Goal: Task Accomplishment & Management: Manage account settings

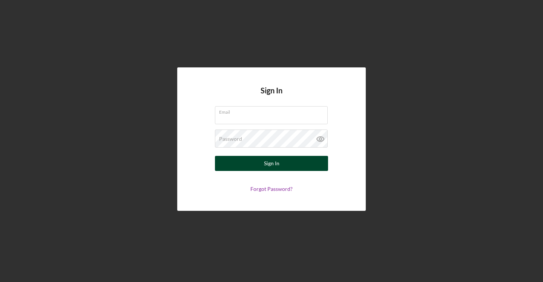
type input "[EMAIL_ADDRESS][DOMAIN_NAME]"
click at [274, 160] on div "Sign In" at bounding box center [271, 163] width 15 height 15
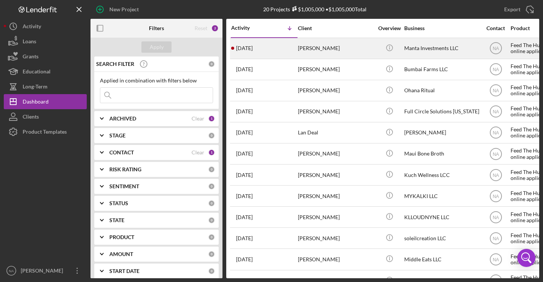
click at [280, 44] on div "[DATE] [PERSON_NAME]" at bounding box center [264, 48] width 66 height 20
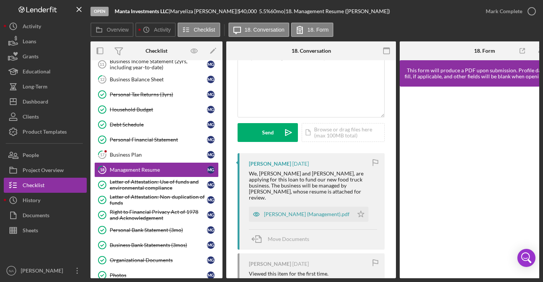
scroll to position [55, 0]
click at [356, 208] on icon "Icon/Star" at bounding box center [360, 214] width 15 height 15
click at [125, 155] on div "Business Plan" at bounding box center [158, 155] width 97 height 6
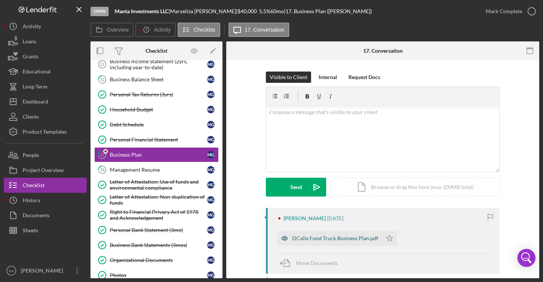
click at [338, 237] on div "DCalle Food Truck Business Plan.pdf" at bounding box center [335, 239] width 86 height 6
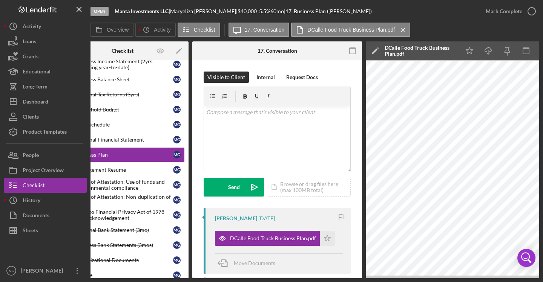
scroll to position [0, 87]
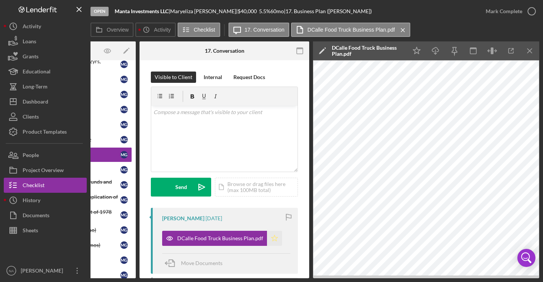
click at [272, 238] on icon "Icon/Star" at bounding box center [274, 238] width 15 height 15
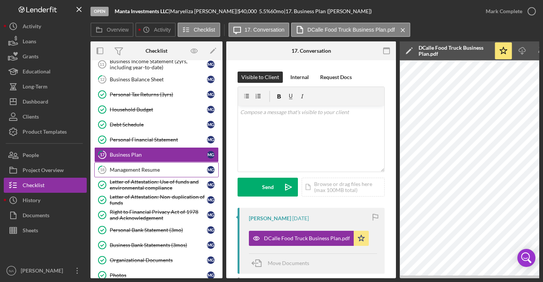
click at [133, 166] on link "18 Management Resume M G" at bounding box center [156, 169] width 124 height 15
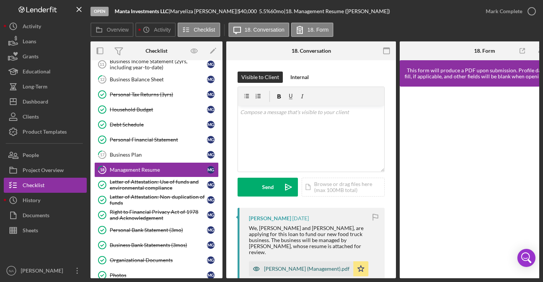
click at [293, 266] on div "[PERSON_NAME] (Management).pdf" at bounding box center [307, 269] width 86 height 6
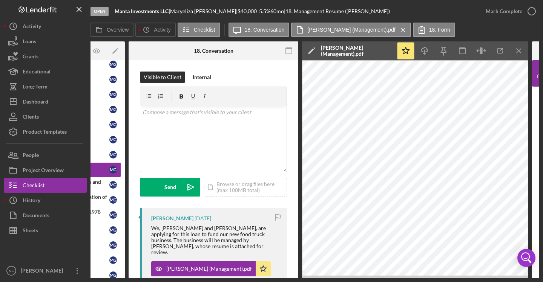
scroll to position [0, 120]
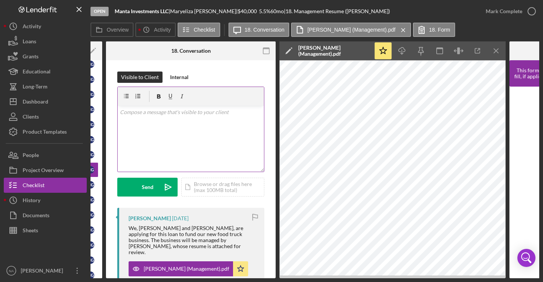
click at [156, 120] on div "v Color teal Color pink Remove color Add row above Add row below Add column bef…" at bounding box center [191, 139] width 146 height 66
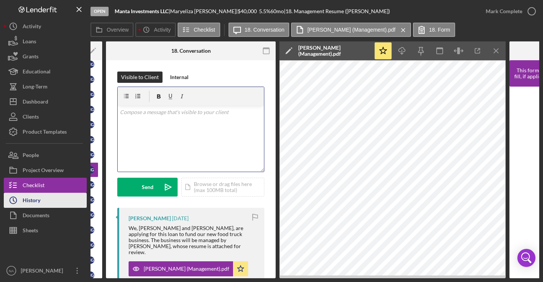
click at [38, 199] on div "History" at bounding box center [32, 201] width 18 height 17
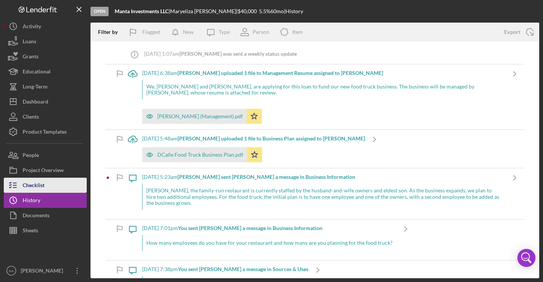
click at [32, 184] on div "Checklist" at bounding box center [34, 186] width 22 height 17
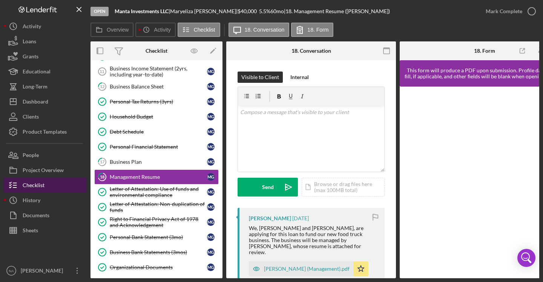
scroll to position [100, 0]
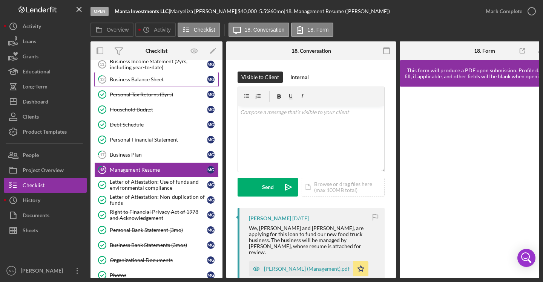
click at [136, 74] on link "12 Business Balance Sheet M G" at bounding box center [156, 79] width 124 height 15
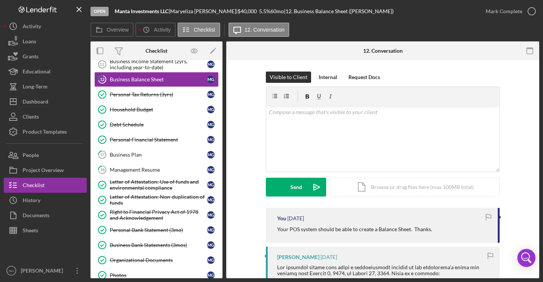
click at [321, 222] on div "You [DATE] Your POS system should be able to create a Balance Sheet. Thanks." at bounding box center [383, 225] width 234 height 35
